Goal: Information Seeking & Learning: Learn about a topic

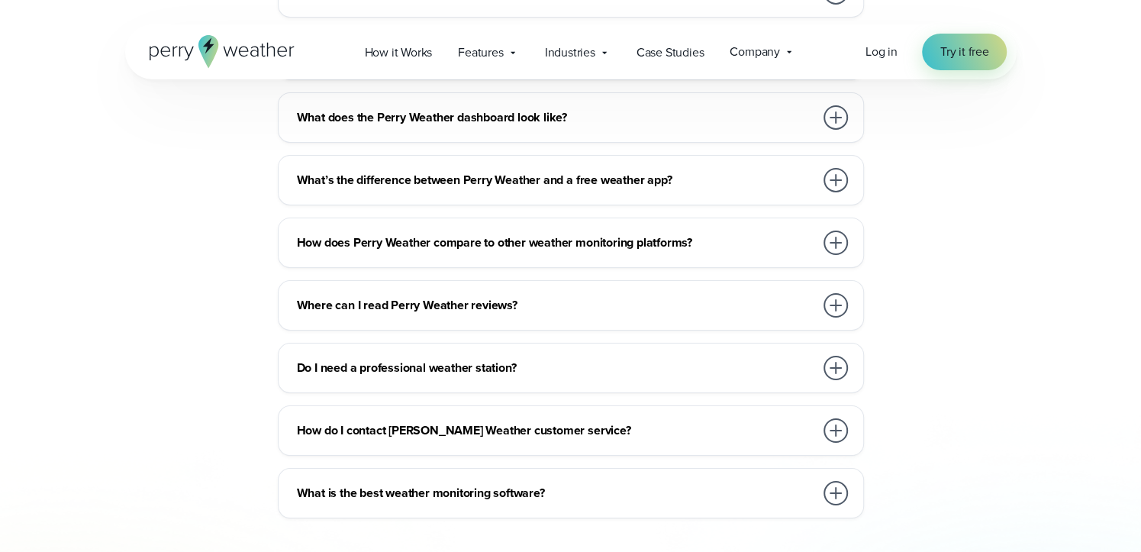
scroll to position [3725, 0]
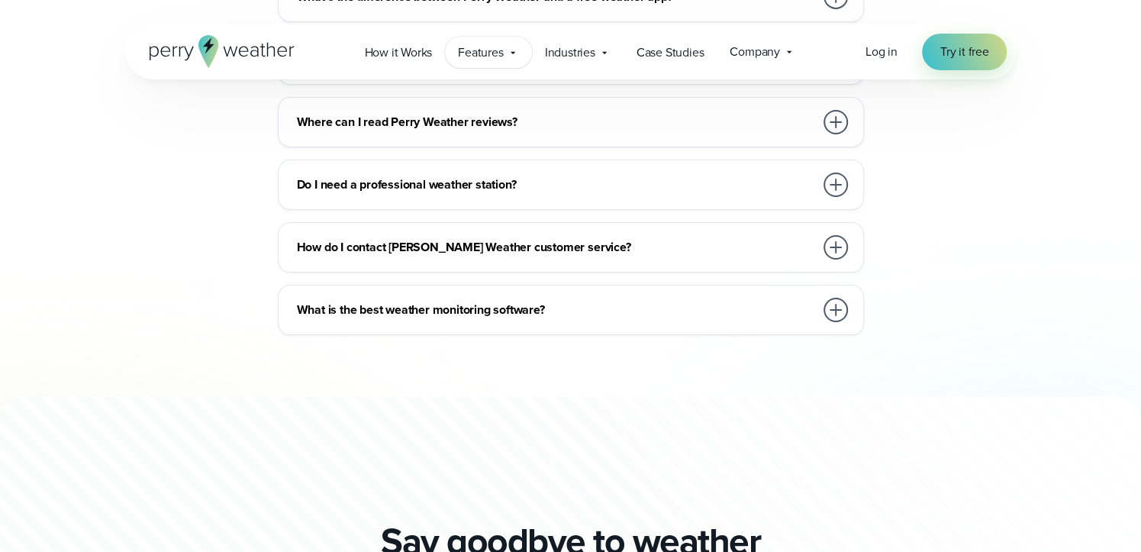
click at [489, 50] on span "Features" at bounding box center [480, 53] width 45 height 18
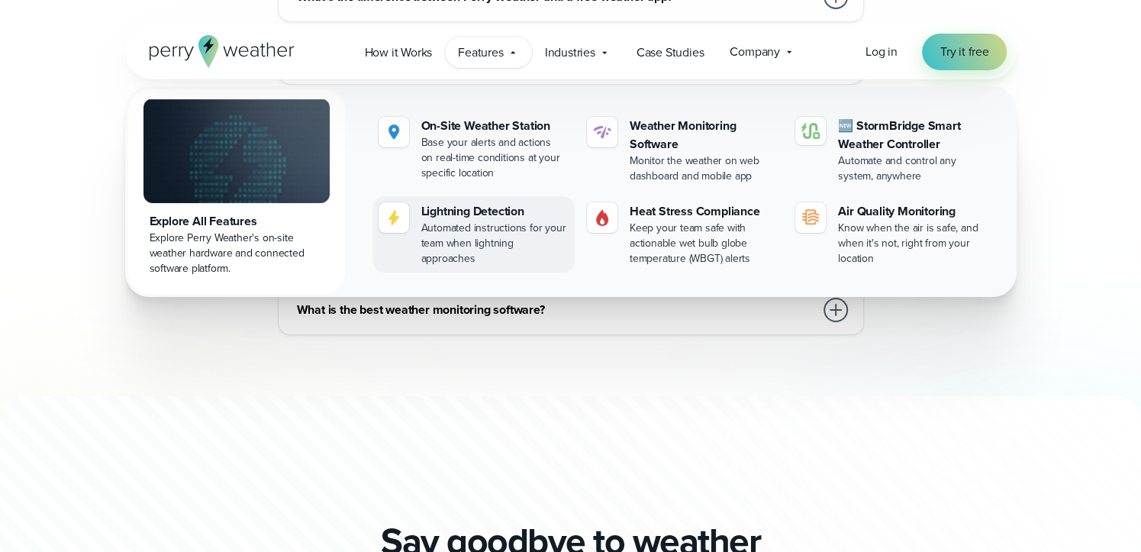
click at [484, 212] on div "Lightning Detection" at bounding box center [494, 211] width 147 height 18
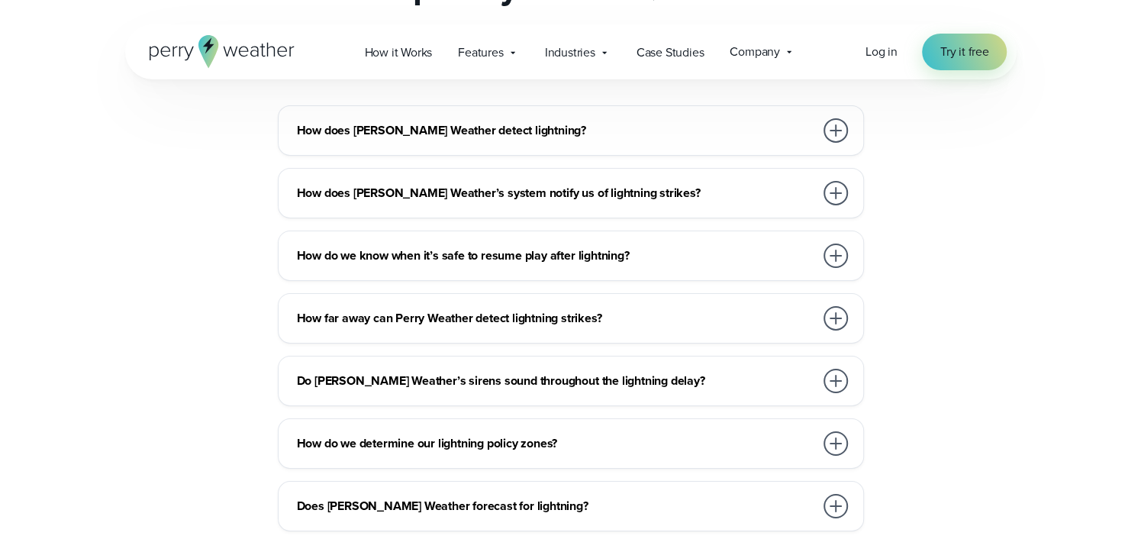
scroll to position [3298, 0]
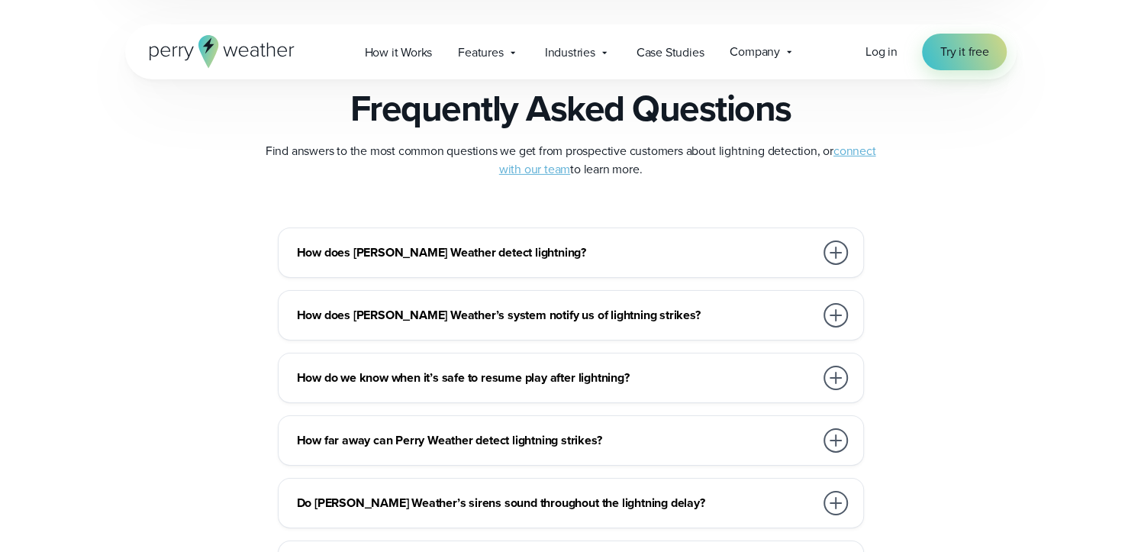
click at [834, 253] on div at bounding box center [836, 252] width 24 height 24
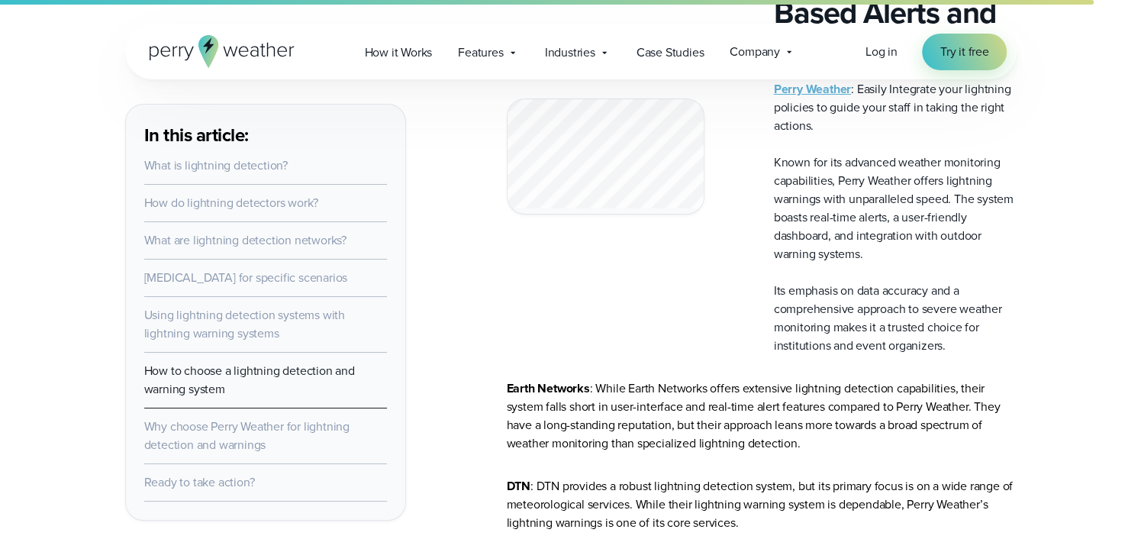
scroll to position [3848, 0]
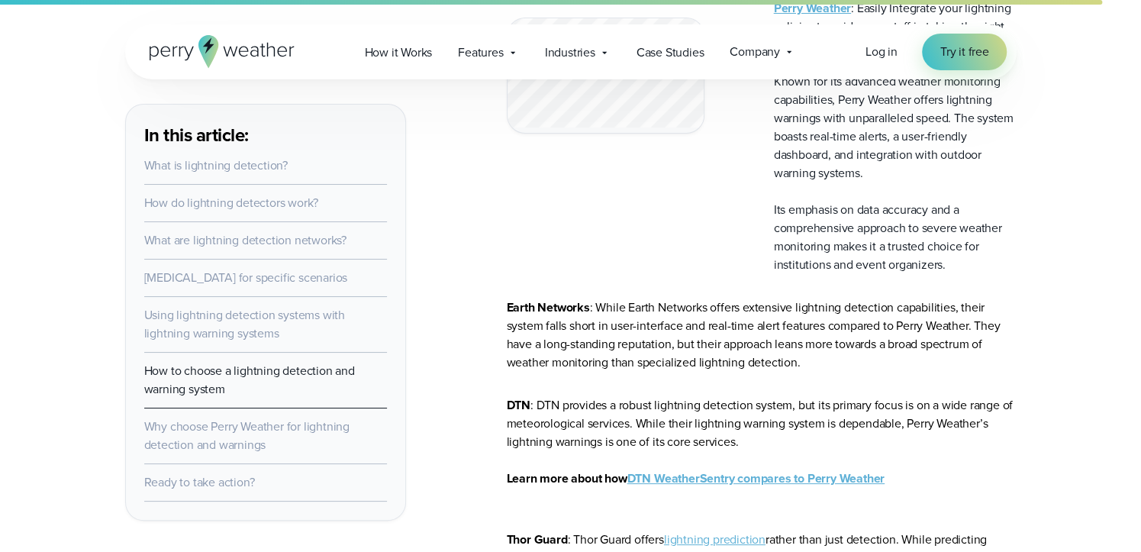
click at [683, 487] on strong "DTN WeatherSentry compares to Perry Weather" at bounding box center [756, 479] width 257 height 18
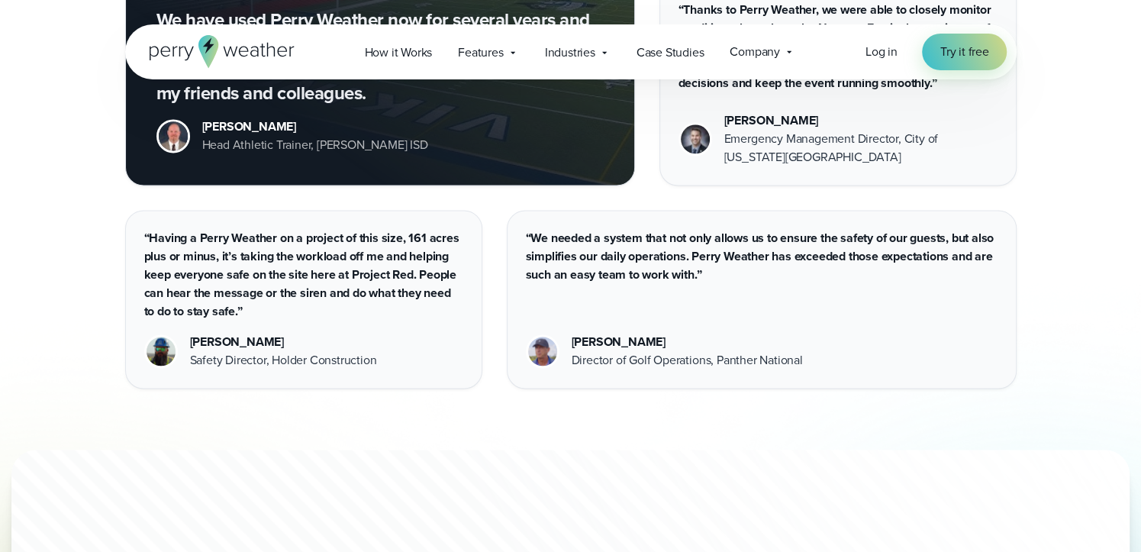
scroll to position [6046, 0]
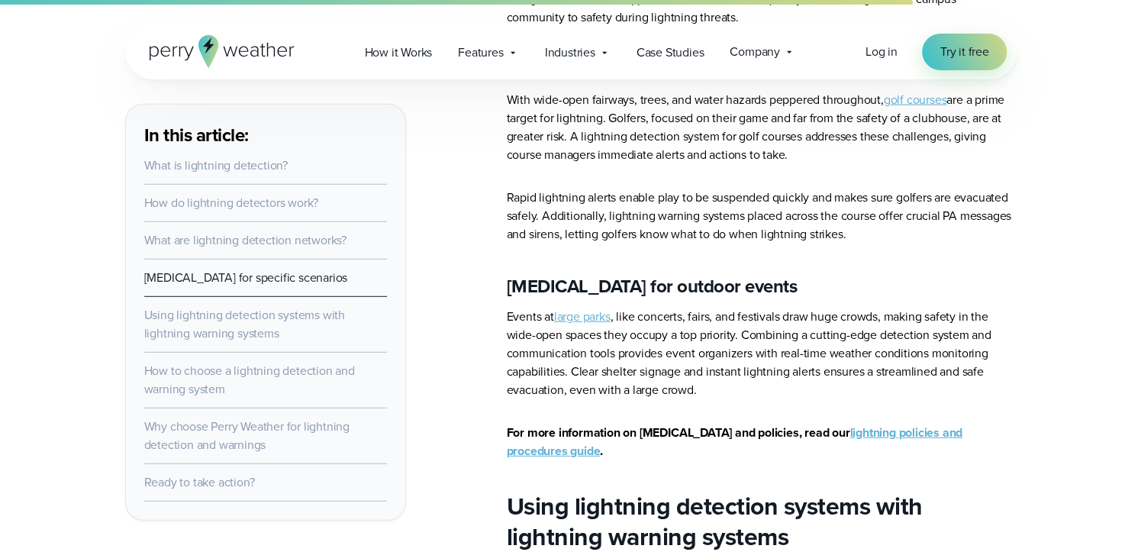
scroll to position [2870, 0]
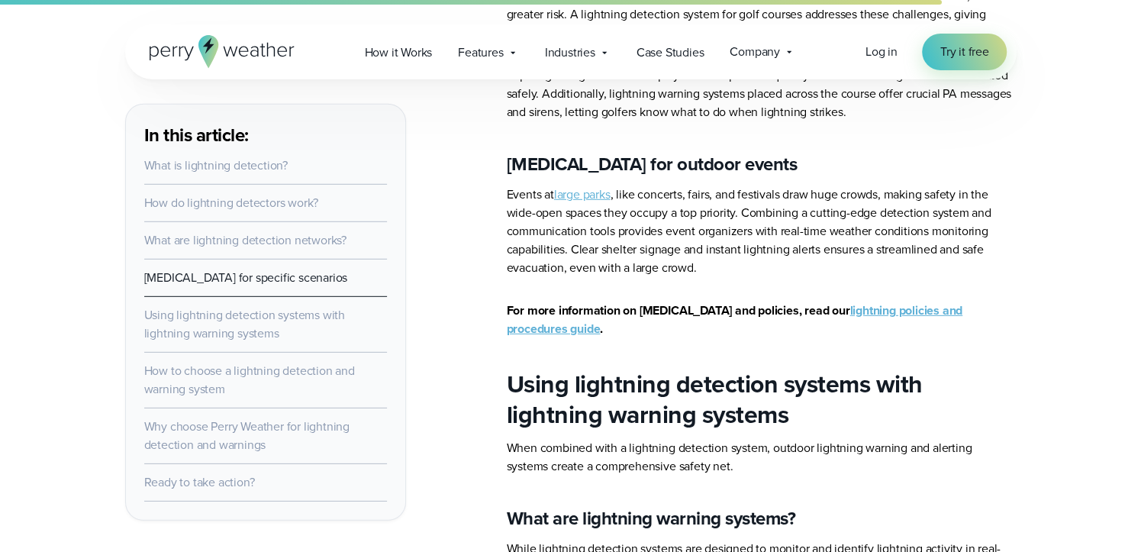
click at [897, 326] on link "lightning policies and procedures guide" at bounding box center [735, 320] width 457 height 36
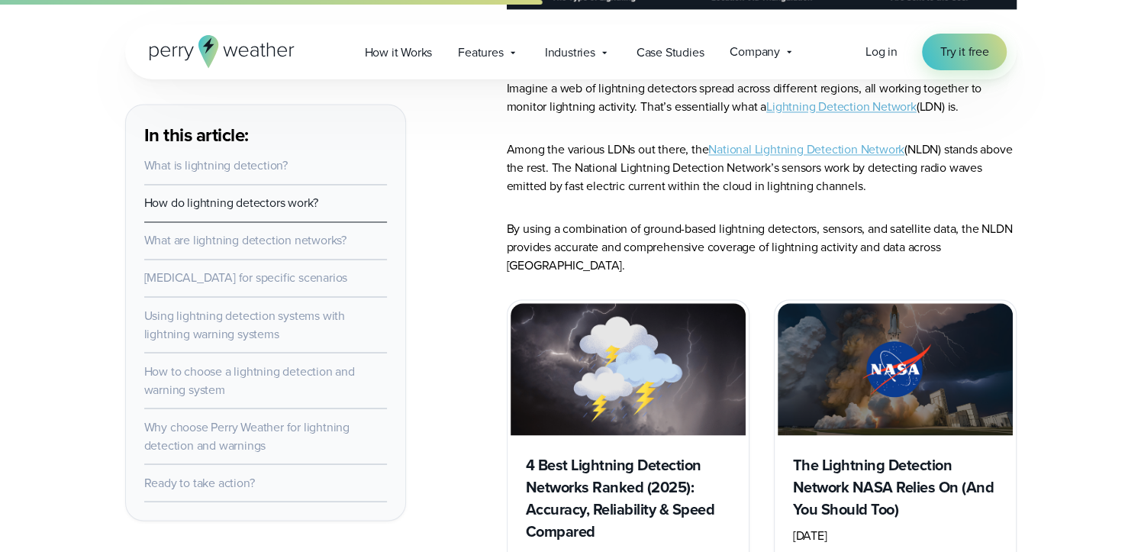
scroll to position [1832, 0]
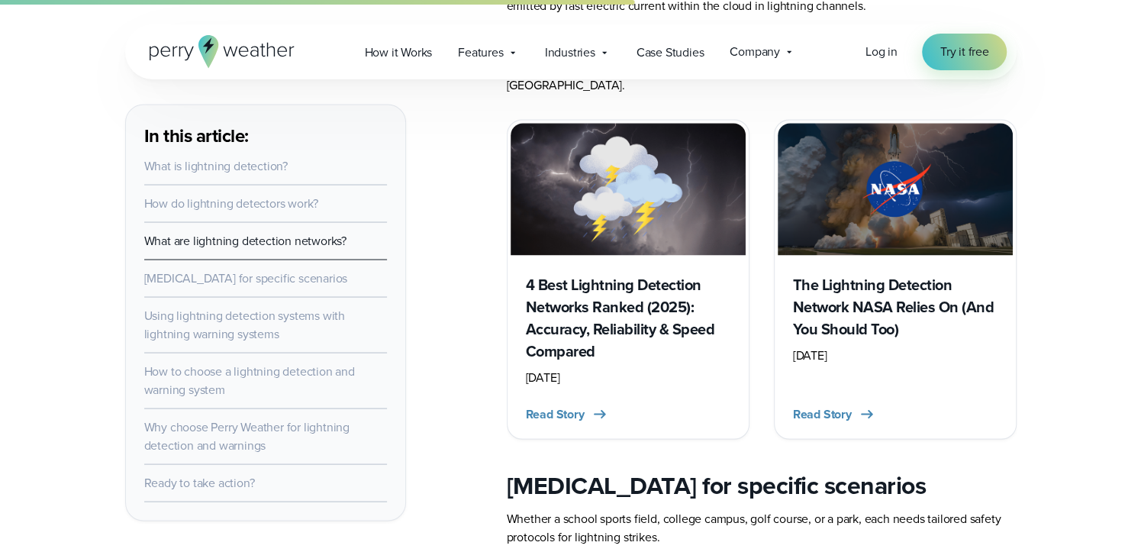
click at [608, 281] on h3 "4 Best Lightning Detection Networks Ranked (2025): Accuracy, Reliability & Spee…" at bounding box center [628, 317] width 205 height 89
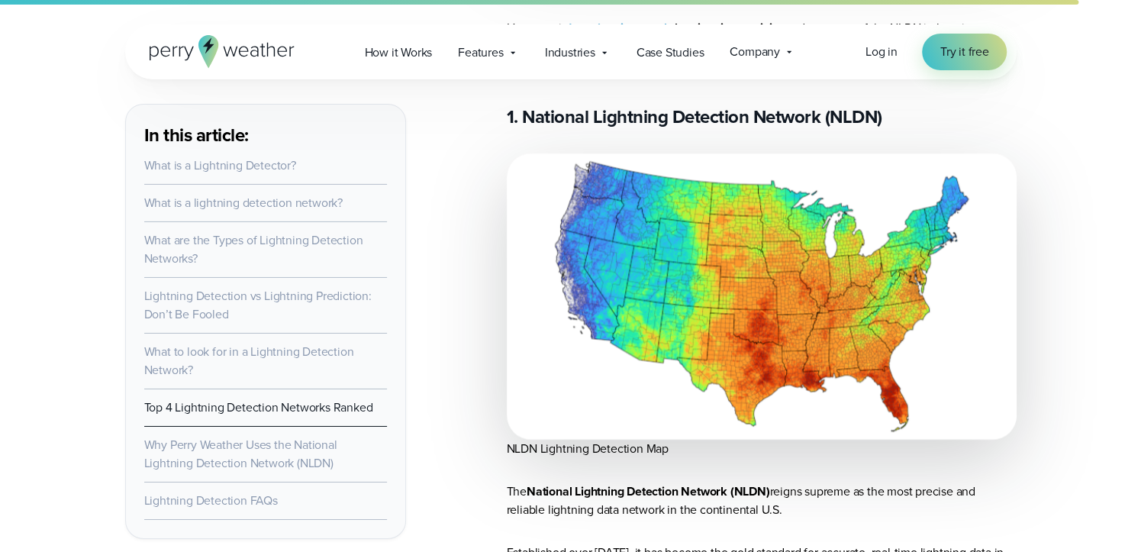
scroll to position [7329, 0]
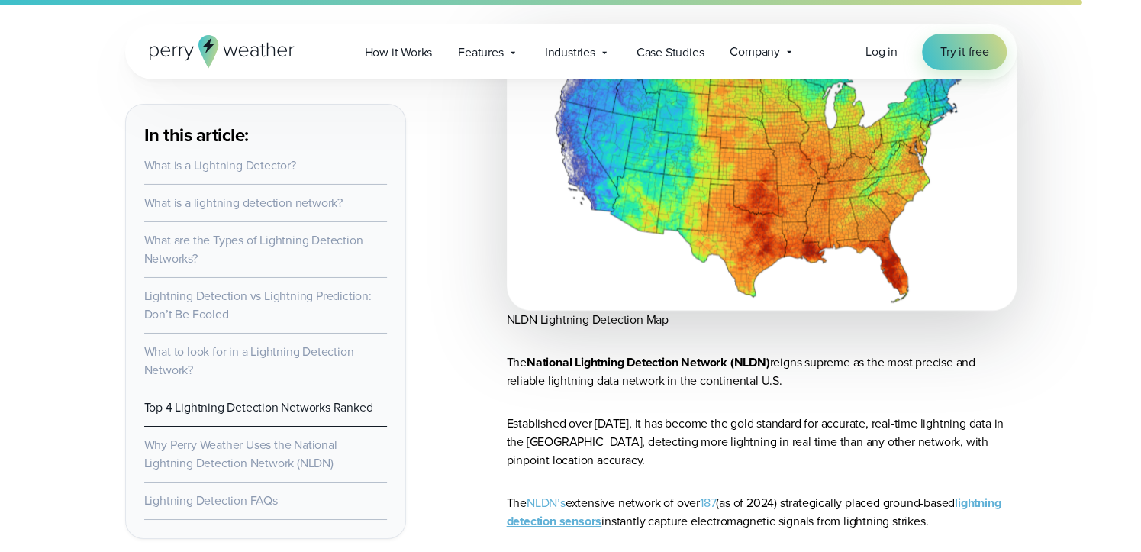
click at [716, 494] on link "187" at bounding box center [708, 503] width 16 height 18
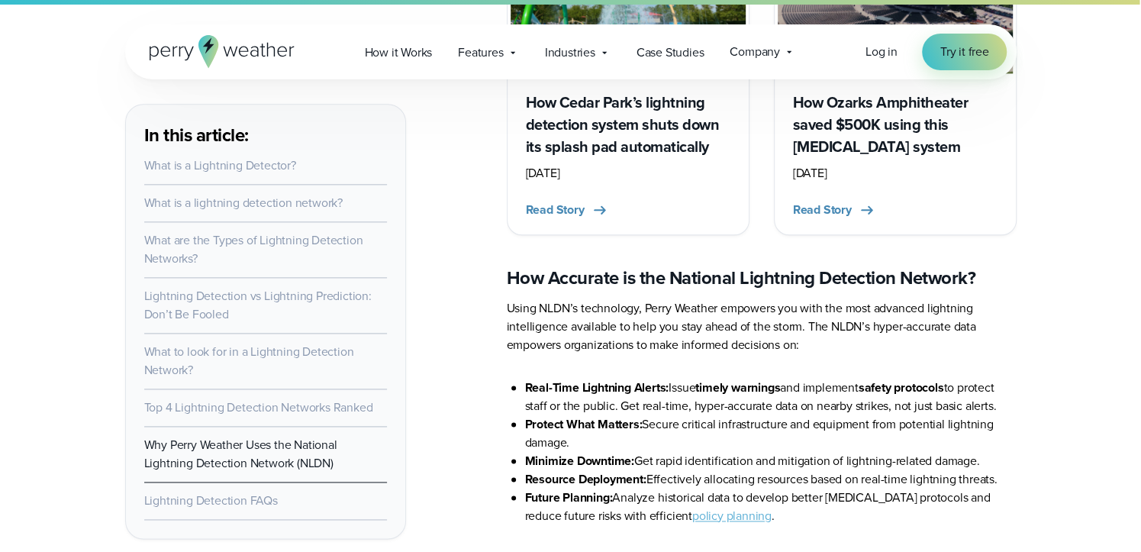
scroll to position [8856, 0]
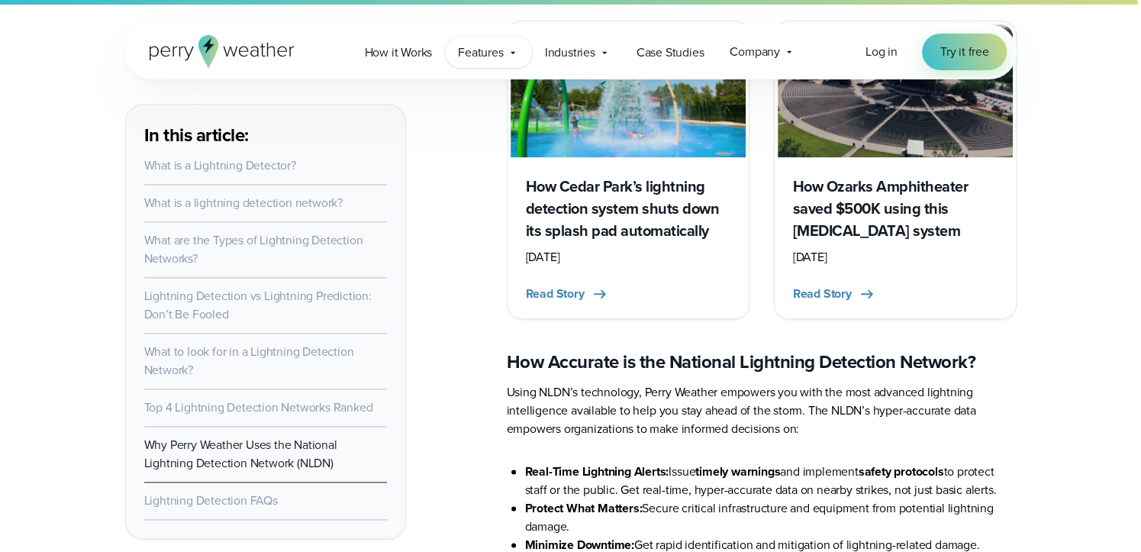
click at [492, 53] on span "Features" at bounding box center [480, 53] width 45 height 18
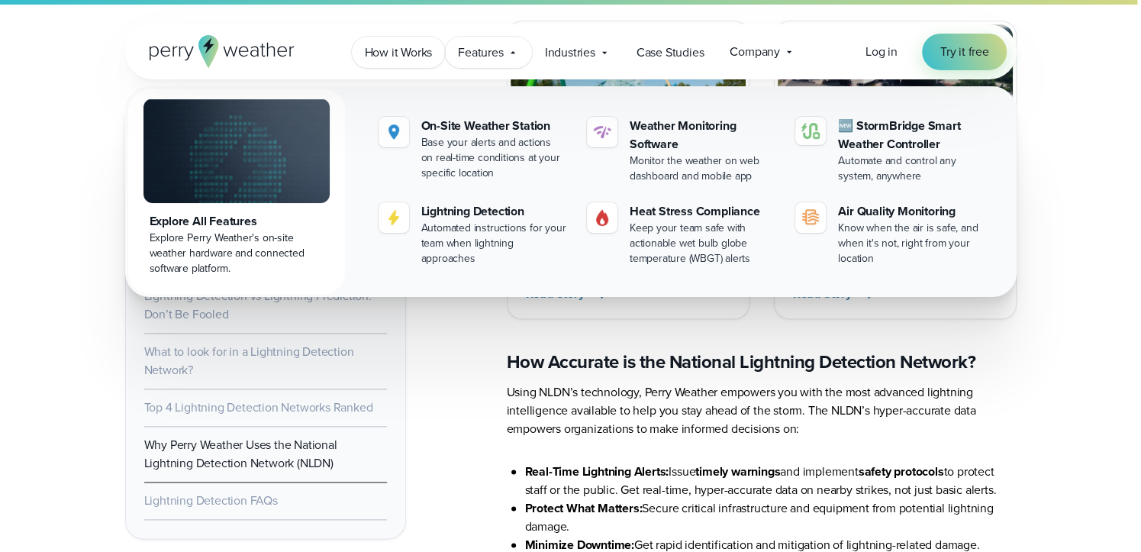
click at [410, 49] on span "How it Works" at bounding box center [399, 53] width 68 height 18
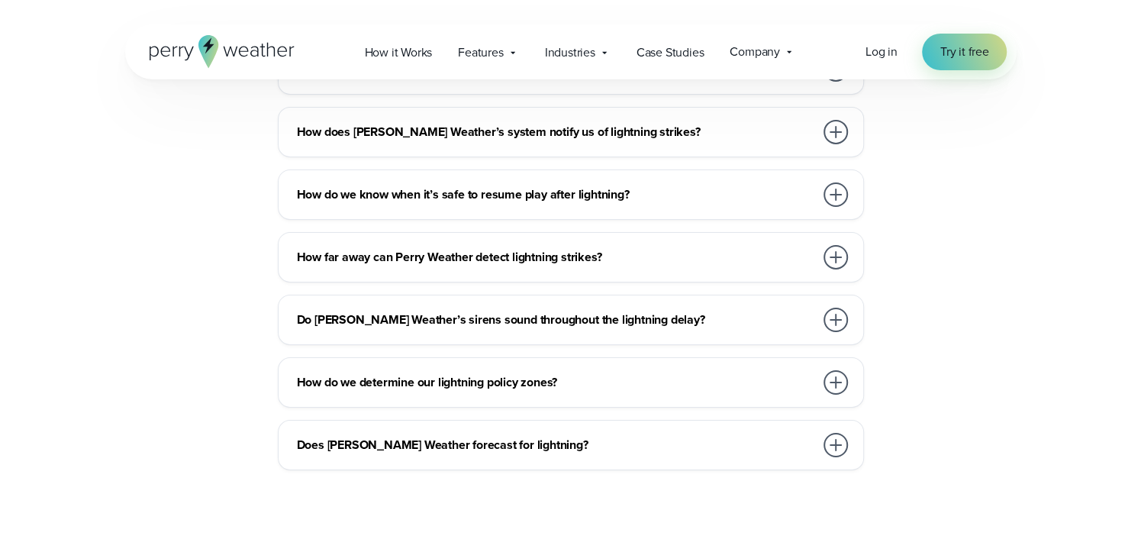
scroll to position [3359, 0]
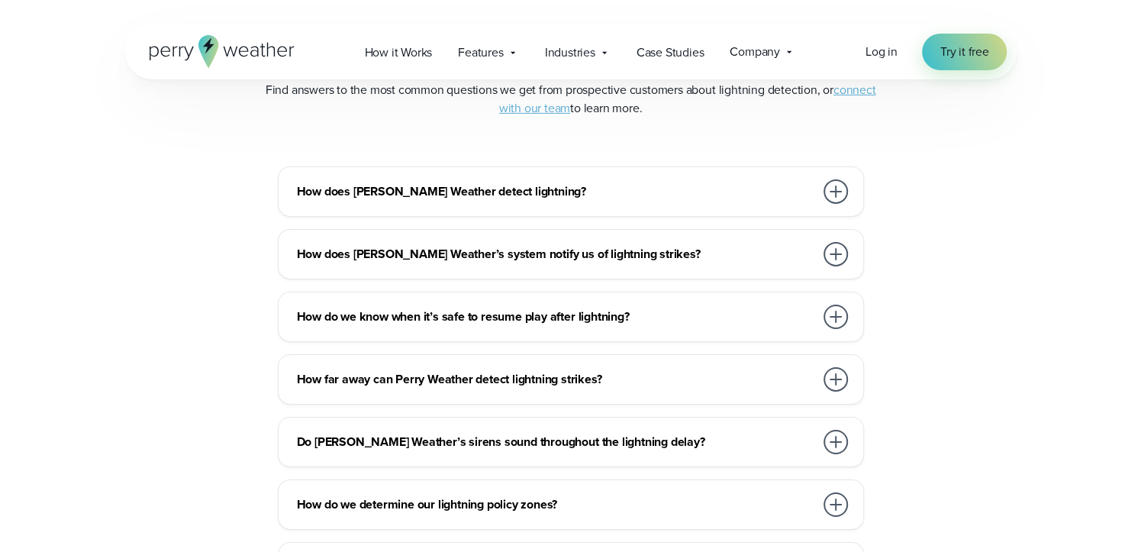
click at [378, 186] on h3 "How does [PERSON_NAME] Weather detect lightning?" at bounding box center [556, 191] width 518 height 18
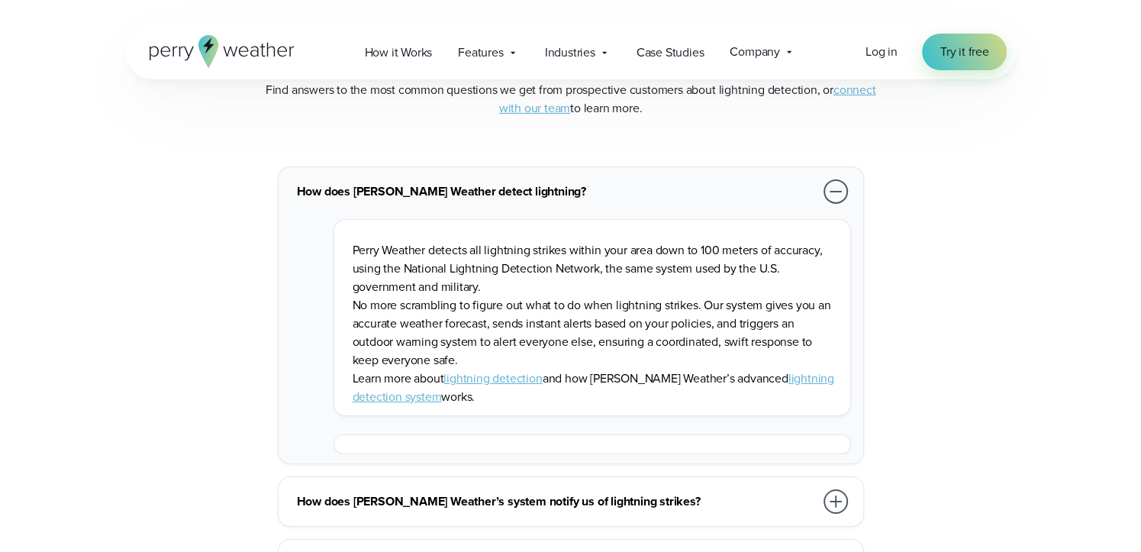
click at [772, 374] on link "lightning detection system" at bounding box center [594, 387] width 482 height 36
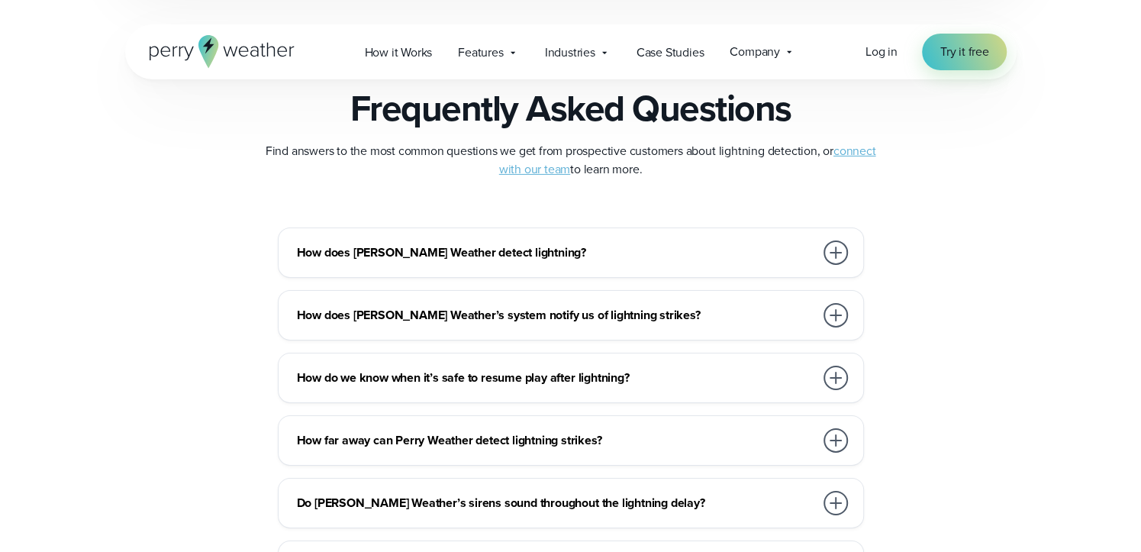
scroll to position [3481, 0]
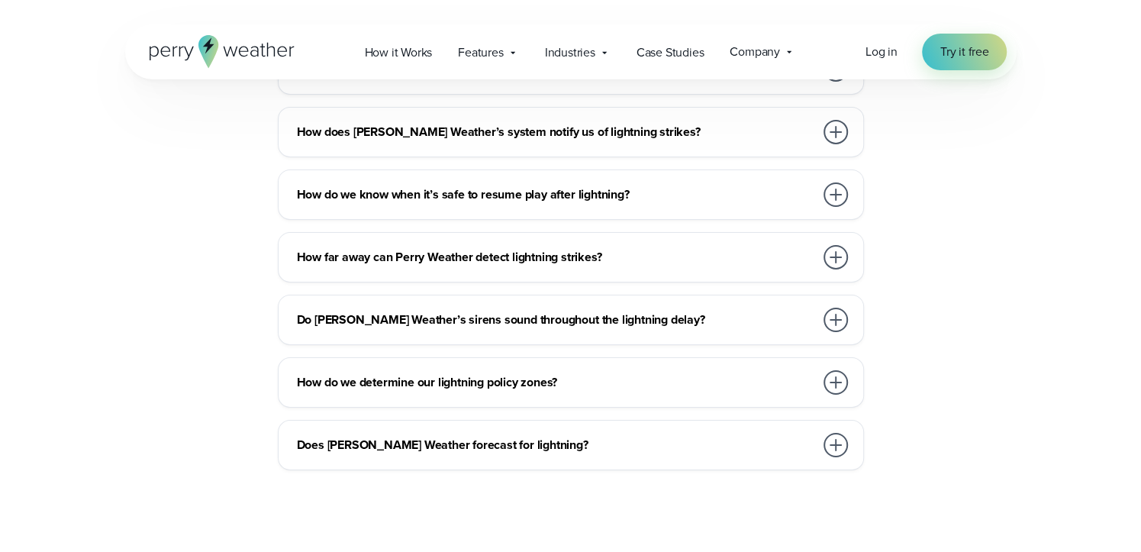
click at [421, 252] on h3 "How far away can Perry Weather detect lightning strikes?" at bounding box center [556, 257] width 518 height 18
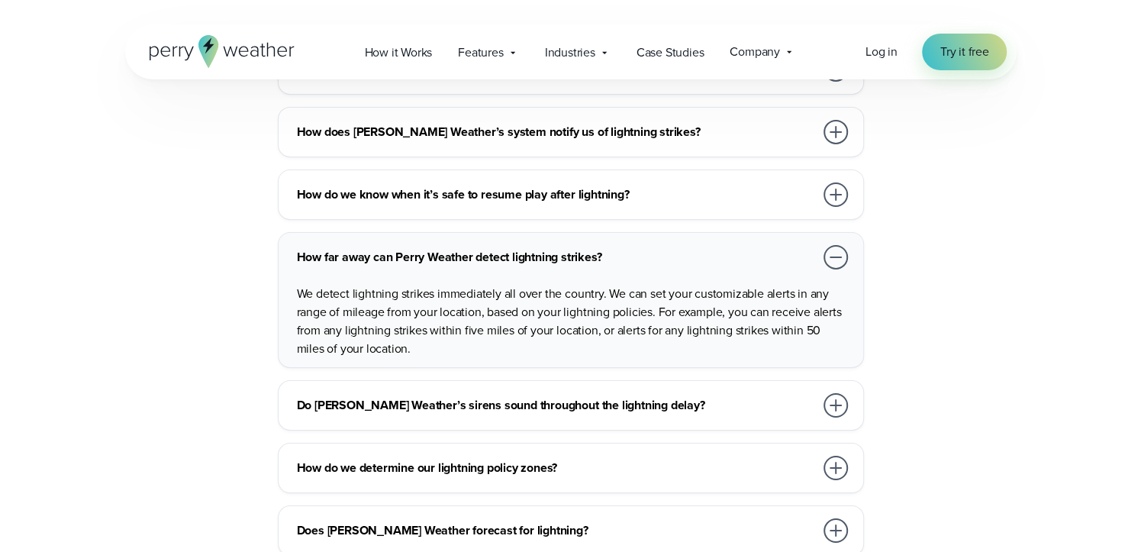
click at [421, 250] on h3 "How far away can Perry Weather detect lightning strikes?" at bounding box center [556, 257] width 518 height 18
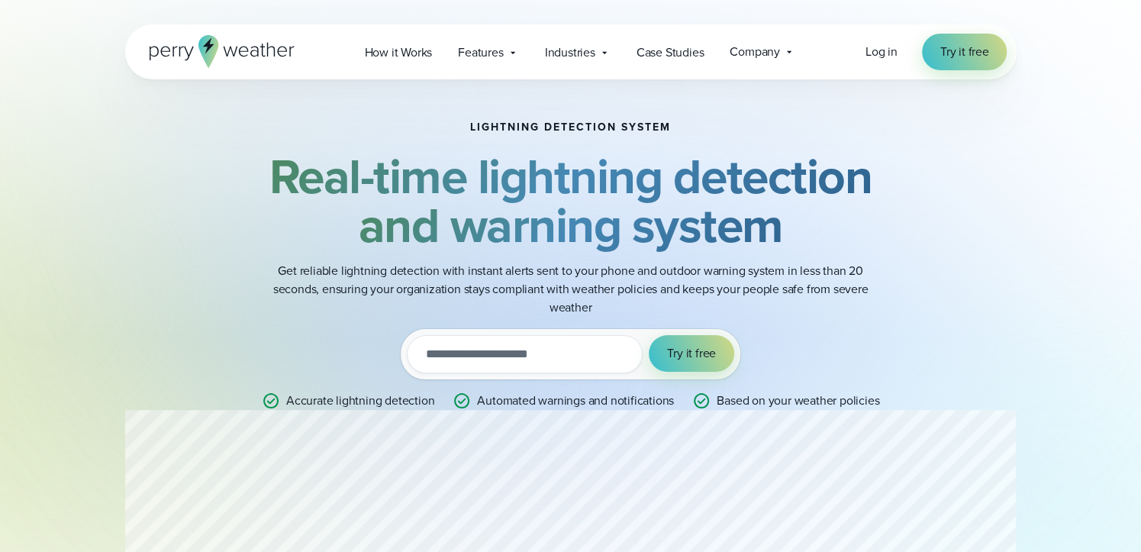
scroll to position [0, 0]
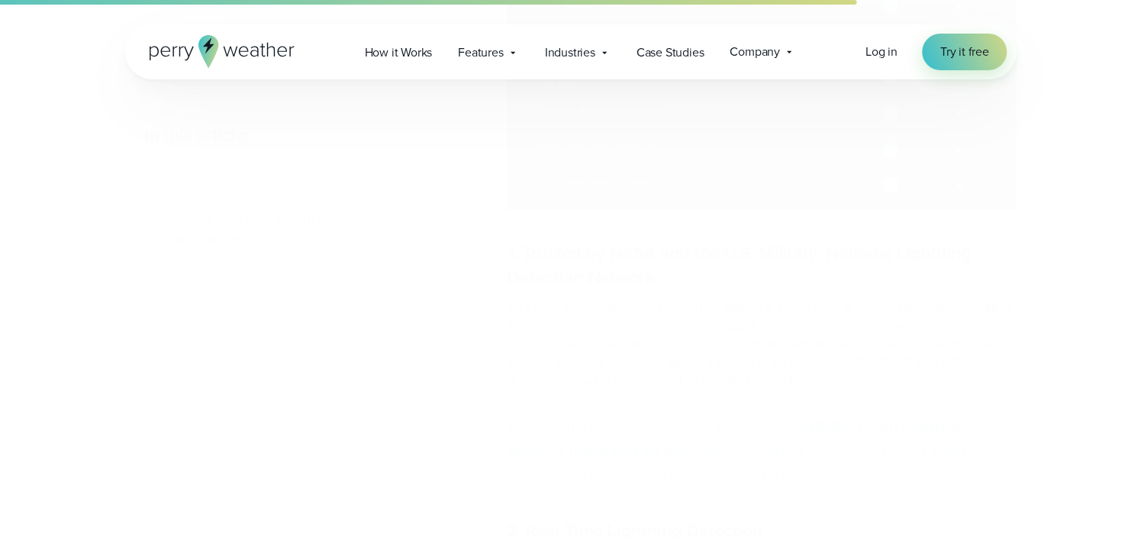
scroll to position [4279, 0]
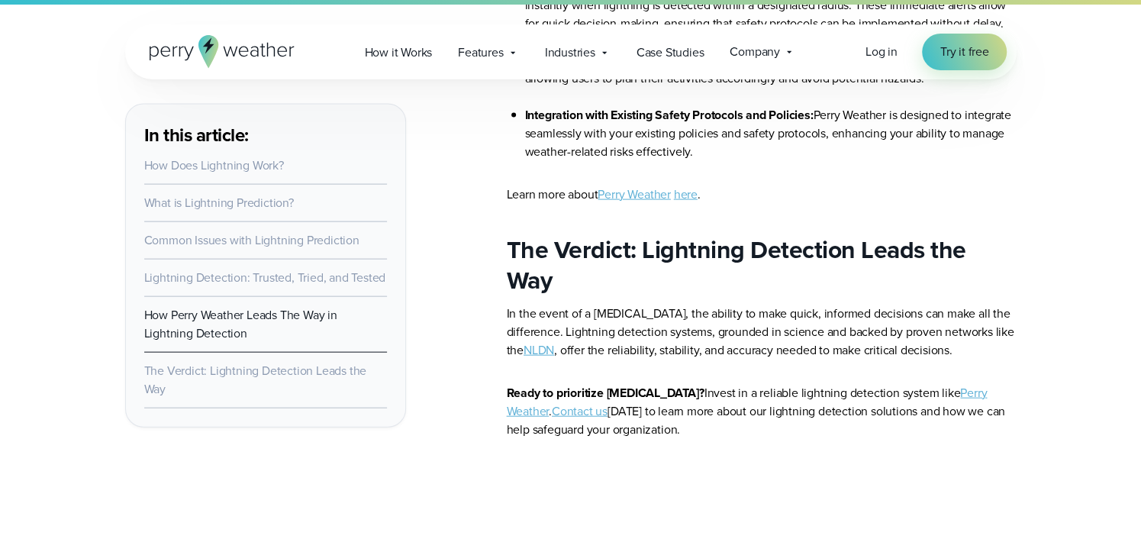
scroll to position [6046, 0]
click at [544, 340] on link "NLDN" at bounding box center [539, 349] width 31 height 18
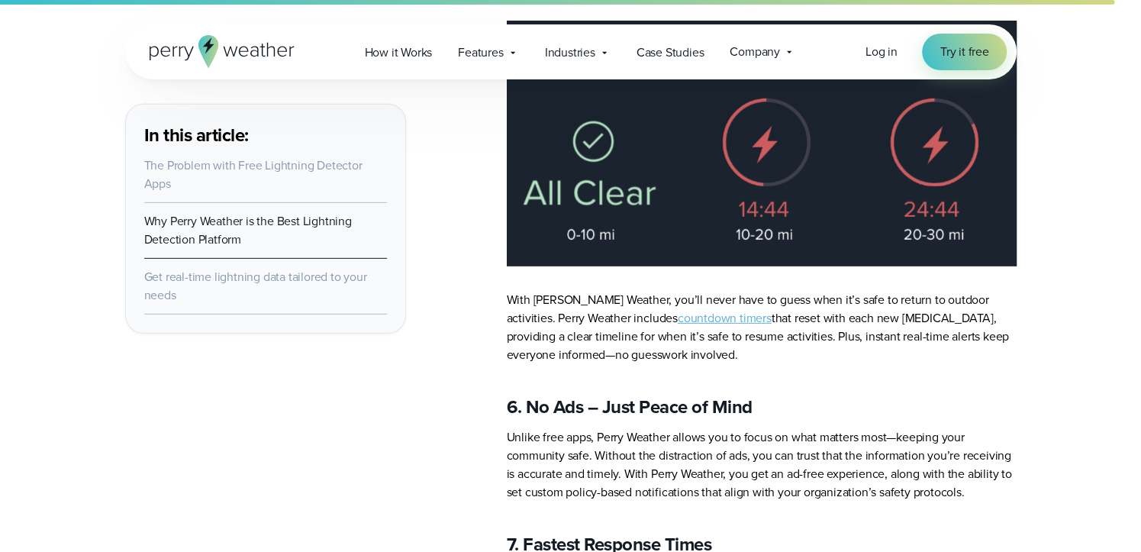
scroll to position [7207, 0]
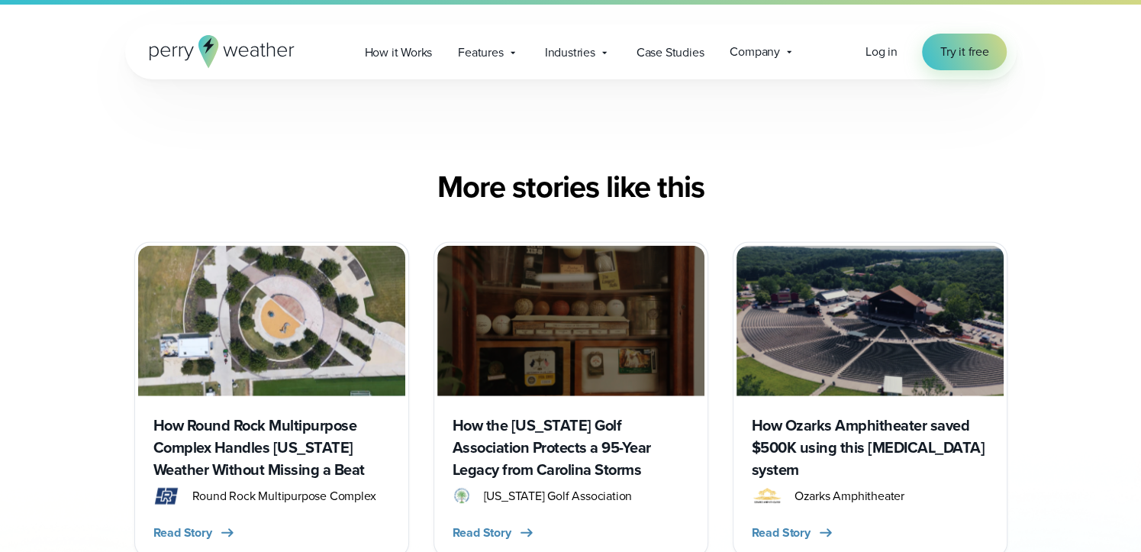
scroll to position [10016, 0]
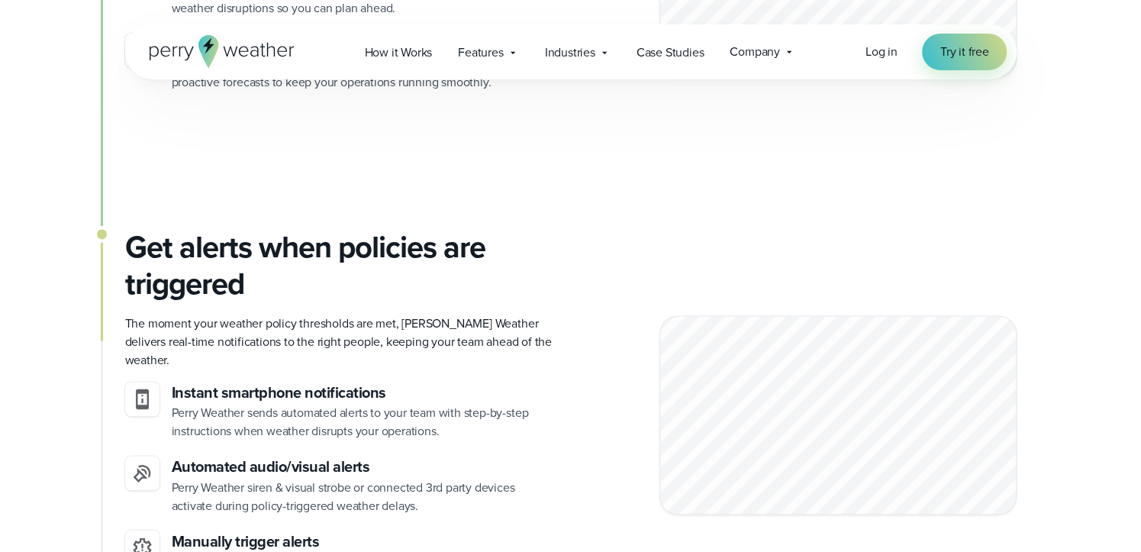
scroll to position [1466, 0]
